Goal: Information Seeking & Learning: Find specific fact

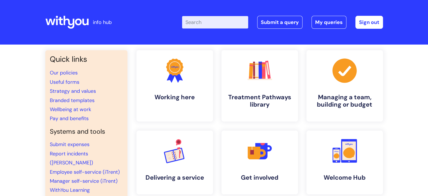
click at [209, 19] on input "Enter your search term here..." at bounding box center [215, 22] width 66 height 12
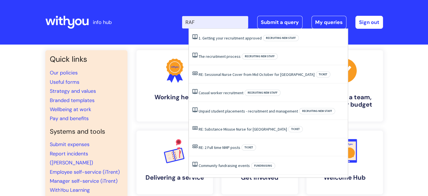
type input "RAF"
click button "Search" at bounding box center [0, 0] width 0 height 0
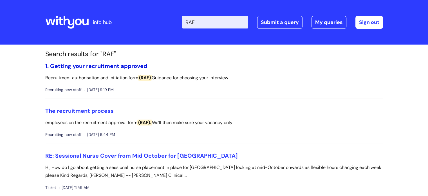
click at [108, 66] on link "1. Getting your recruitment approved" at bounding box center [96, 65] width 102 height 7
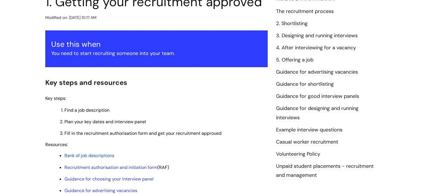
scroll to position [84, 0]
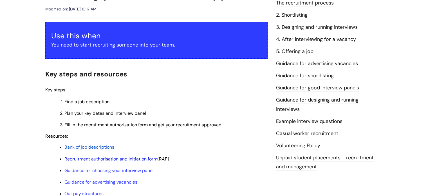
click at [117, 159] on link "Recruitment authorisation and initiation form" at bounding box center [110, 159] width 93 height 6
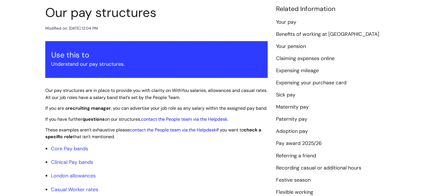
scroll to position [84, 0]
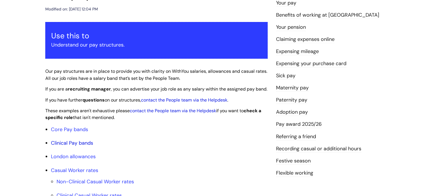
click at [84, 146] on link "Clinical Pay bands" at bounding box center [72, 142] width 42 height 7
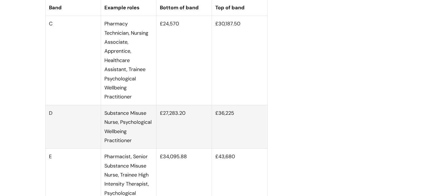
scroll to position [684, 0]
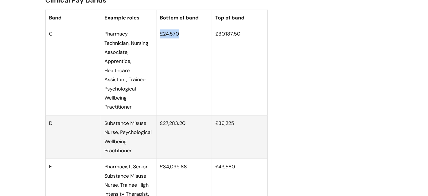
drag, startPoint x: 184, startPoint y: 37, endPoint x: 160, endPoint y: 38, distance: 23.9
click at [160, 38] on td "£24,570" at bounding box center [184, 70] width 55 height 89
copy td "£24,570"
drag, startPoint x: 240, startPoint y: 39, endPoint x: 215, endPoint y: 38, distance: 24.8
click at [215, 38] on td "£30,187.50" at bounding box center [239, 70] width 55 height 89
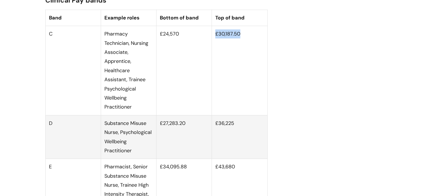
copy td "£30,187.50"
